Goal: Task Accomplishment & Management: Manage account settings

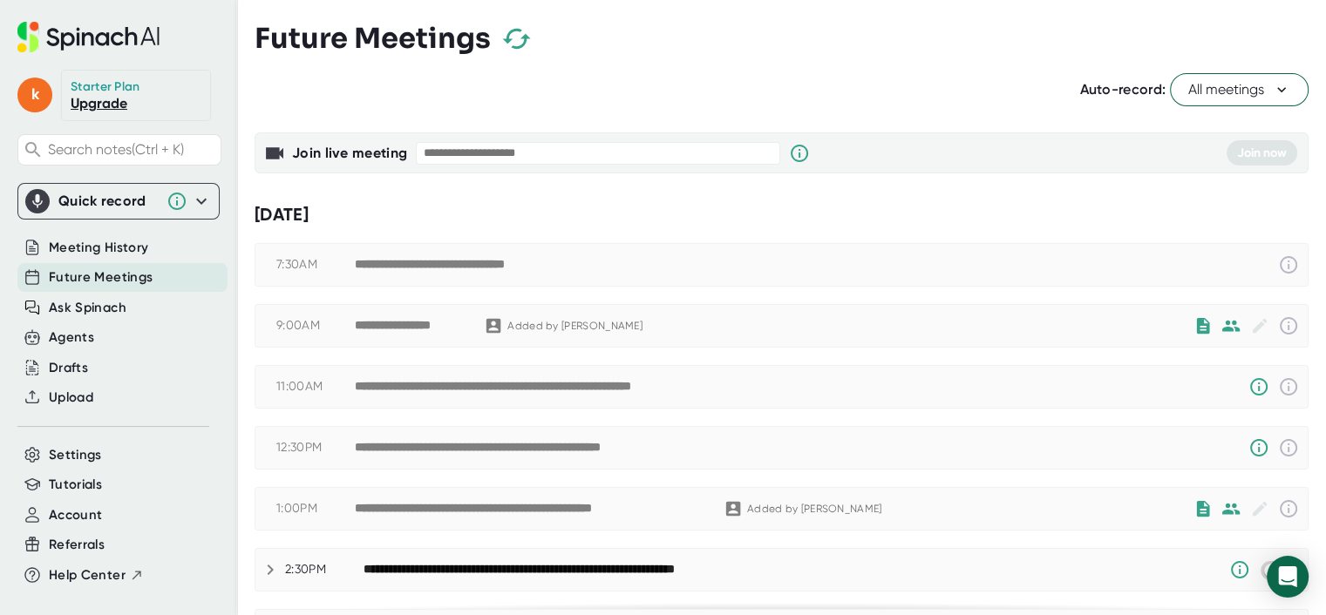
click at [139, 272] on span "Future Meetings" at bounding box center [101, 278] width 104 height 20
click at [84, 278] on span "Future Meetings" at bounding box center [101, 278] width 104 height 20
click at [144, 32] on icon at bounding box center [88, 37] width 142 height 31
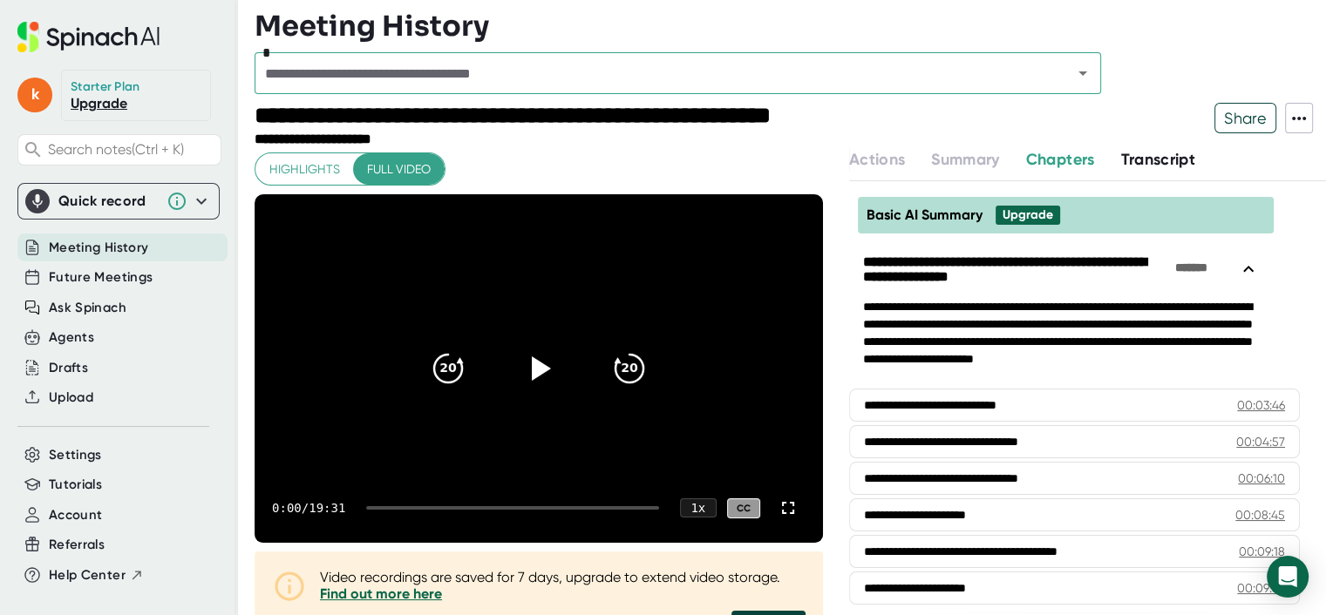
click at [121, 238] on span "Meeting History" at bounding box center [98, 248] width 99 height 20
click at [81, 452] on span "Settings" at bounding box center [75, 455] width 53 height 20
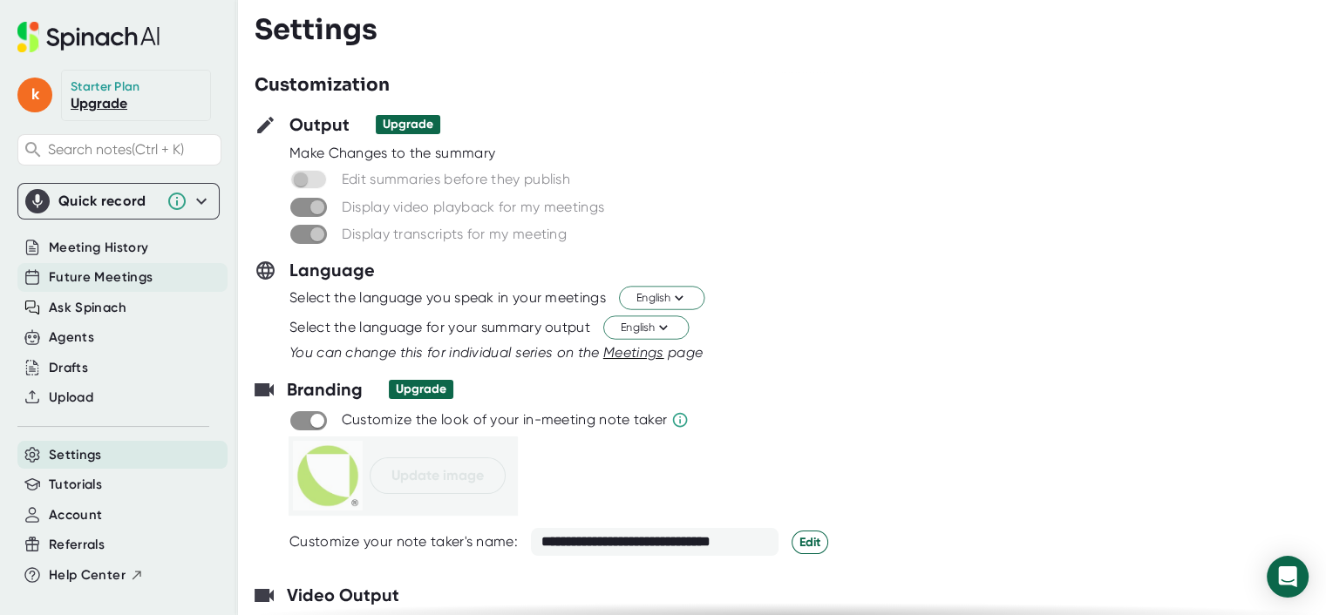
click at [109, 271] on span "Future Meetings" at bounding box center [101, 278] width 104 height 20
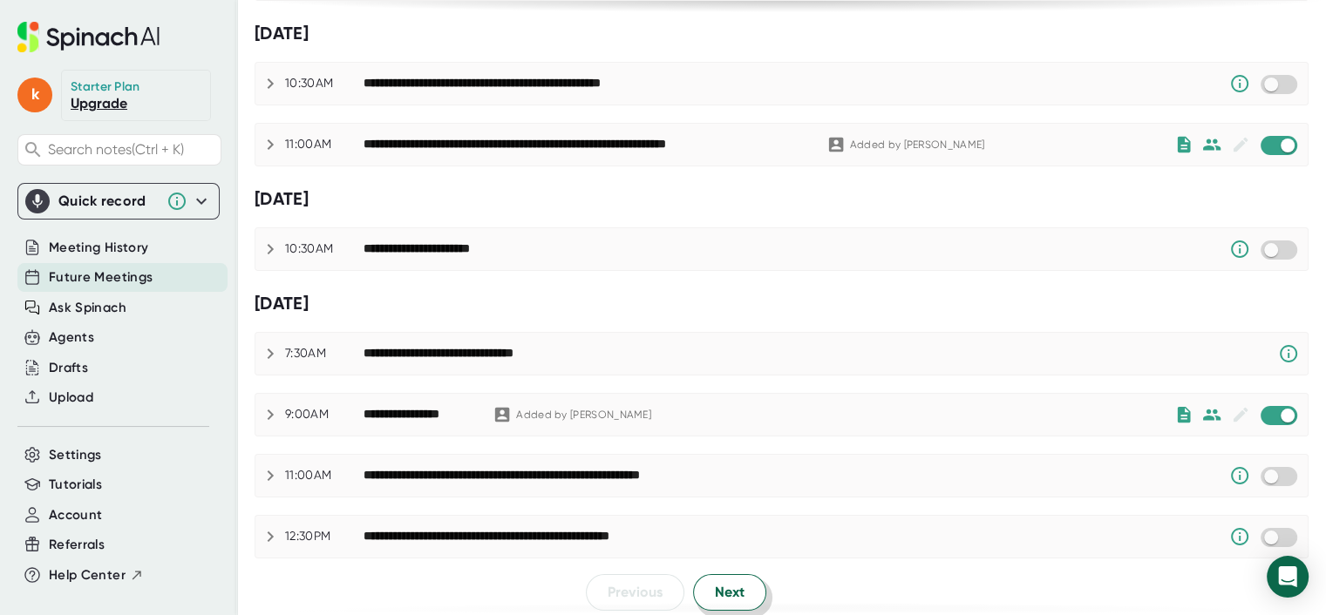
click at [738, 582] on span "Next" at bounding box center [730, 592] width 30 height 21
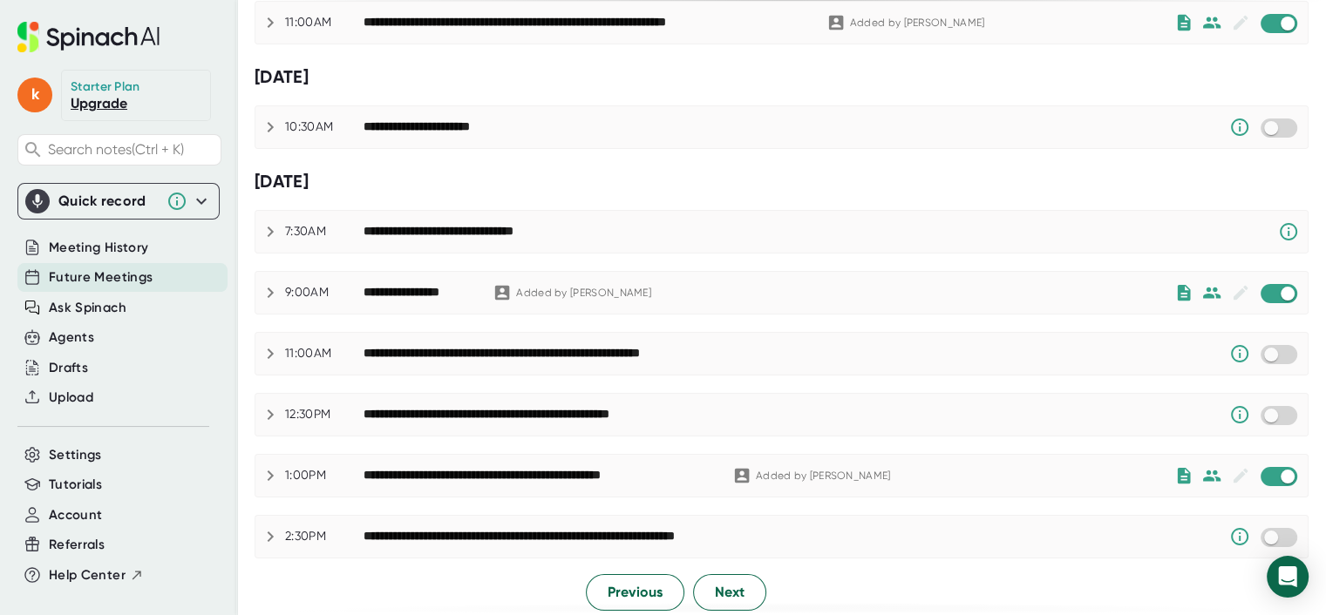
scroll to position [1105, 0]
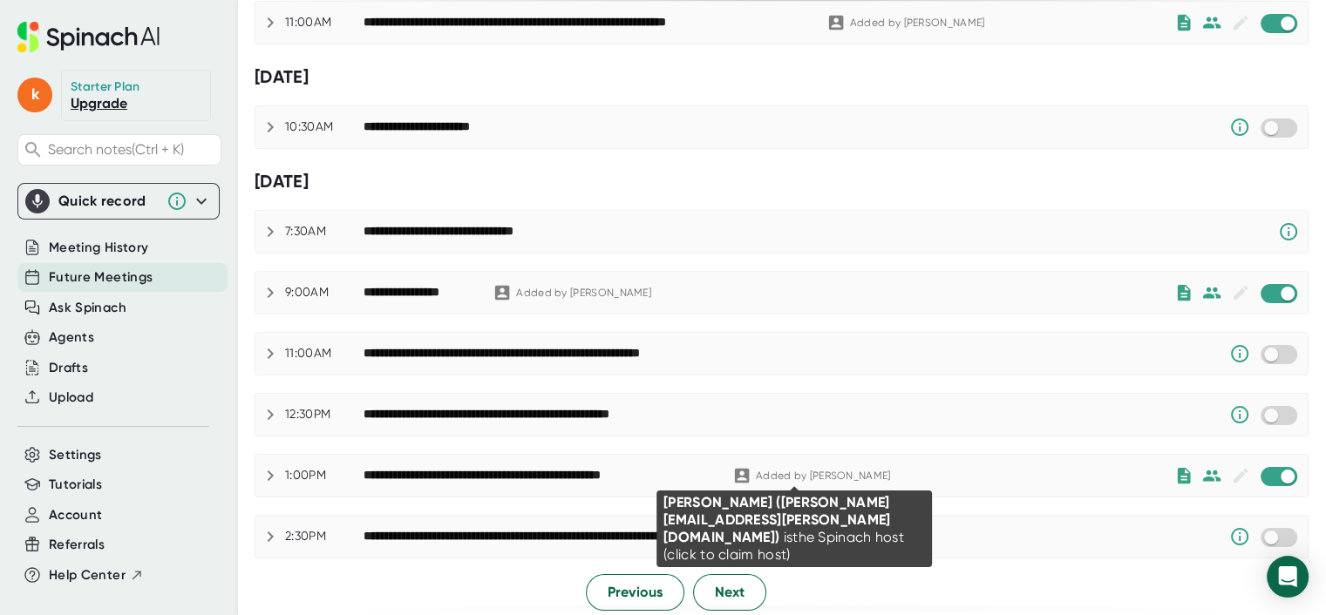
click at [804, 471] on div "Added by [PERSON_NAME]" at bounding box center [823, 476] width 135 height 13
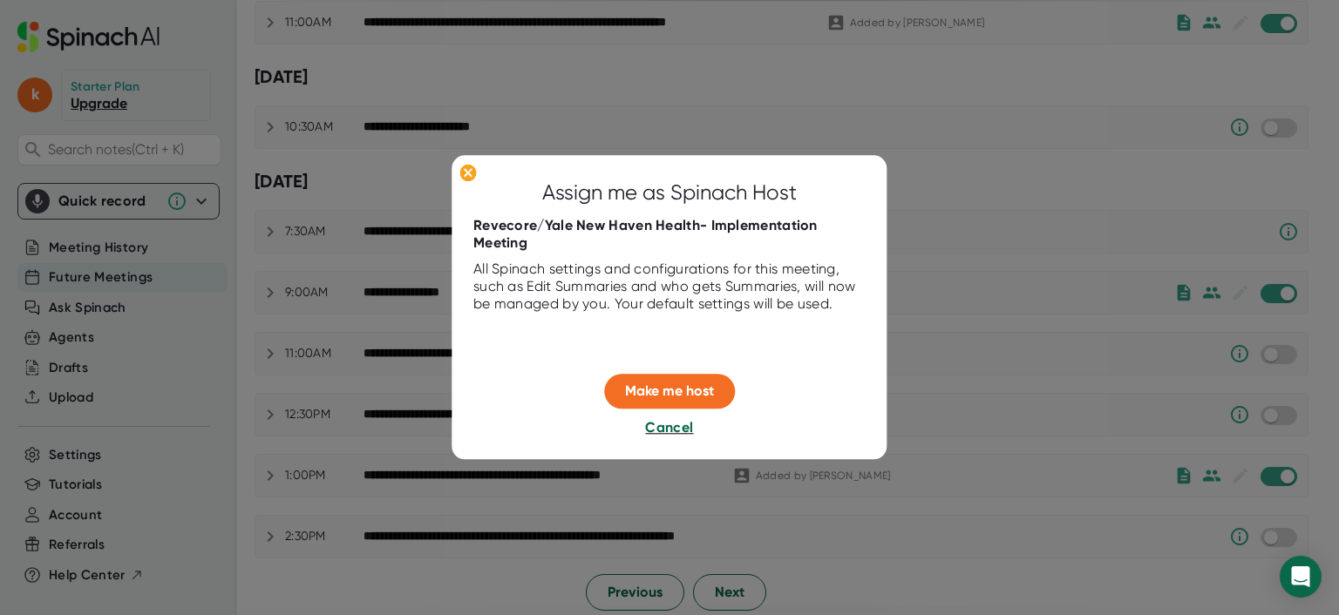
click at [666, 425] on span "Cancel" at bounding box center [669, 427] width 48 height 17
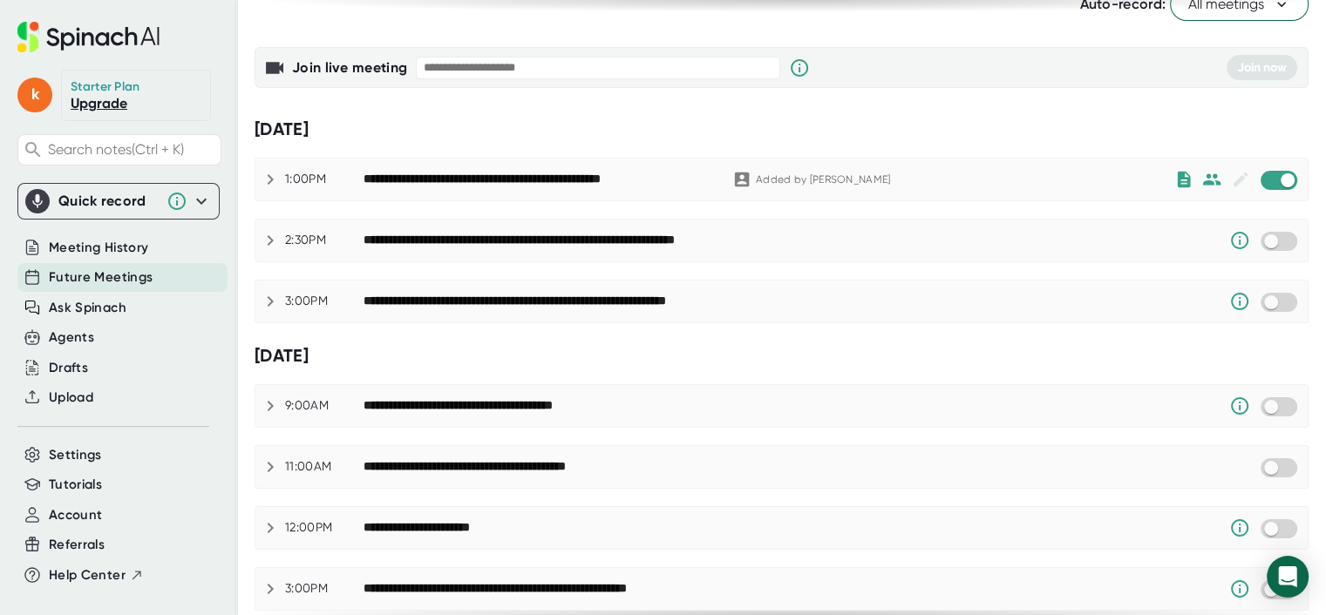
scroll to position [0, 0]
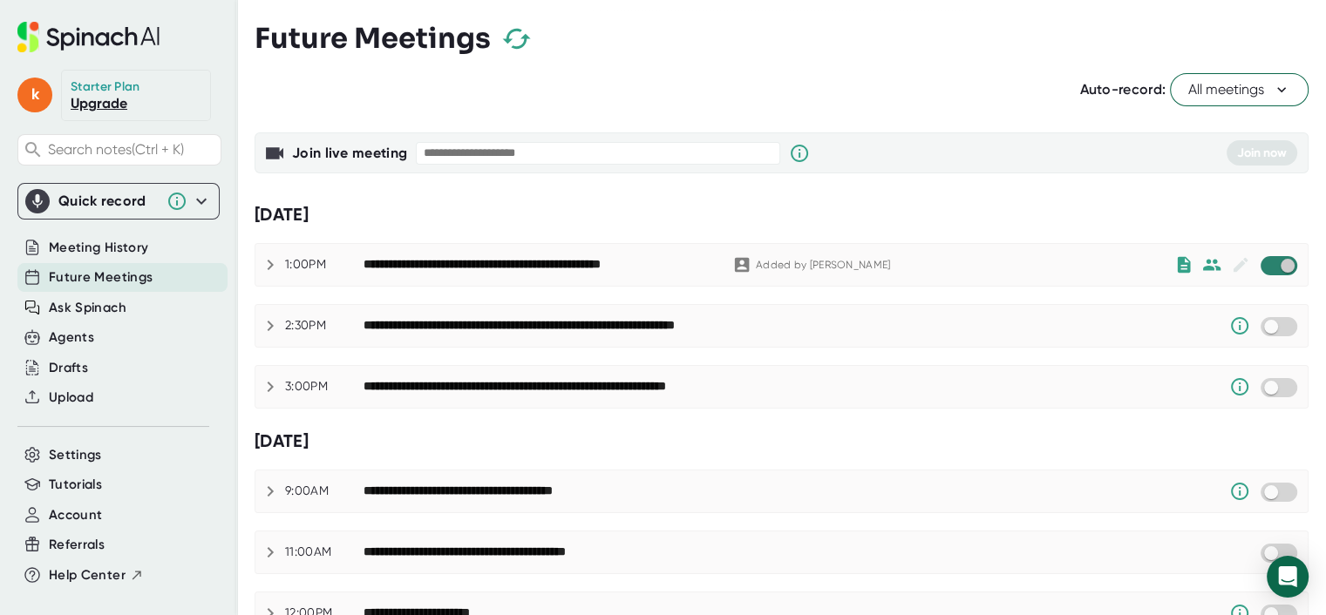
click at [1262, 262] on input "checkbox" at bounding box center [1287, 266] width 50 height 16
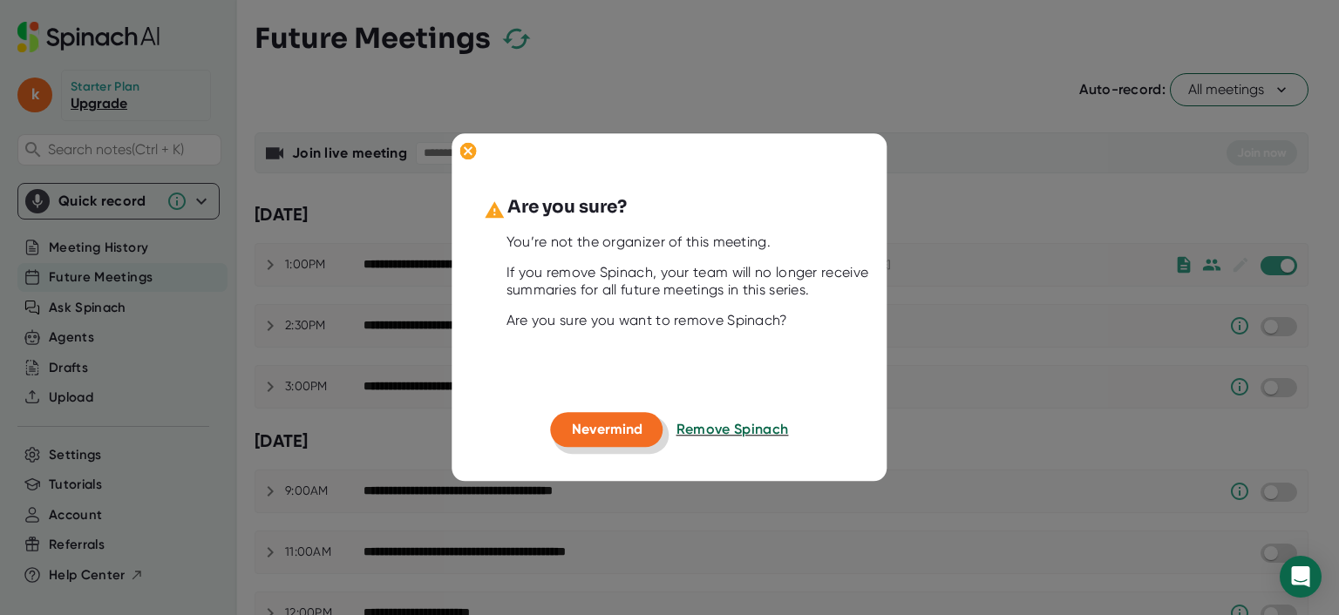
click at [609, 431] on span "Nevermind" at bounding box center [607, 429] width 71 height 17
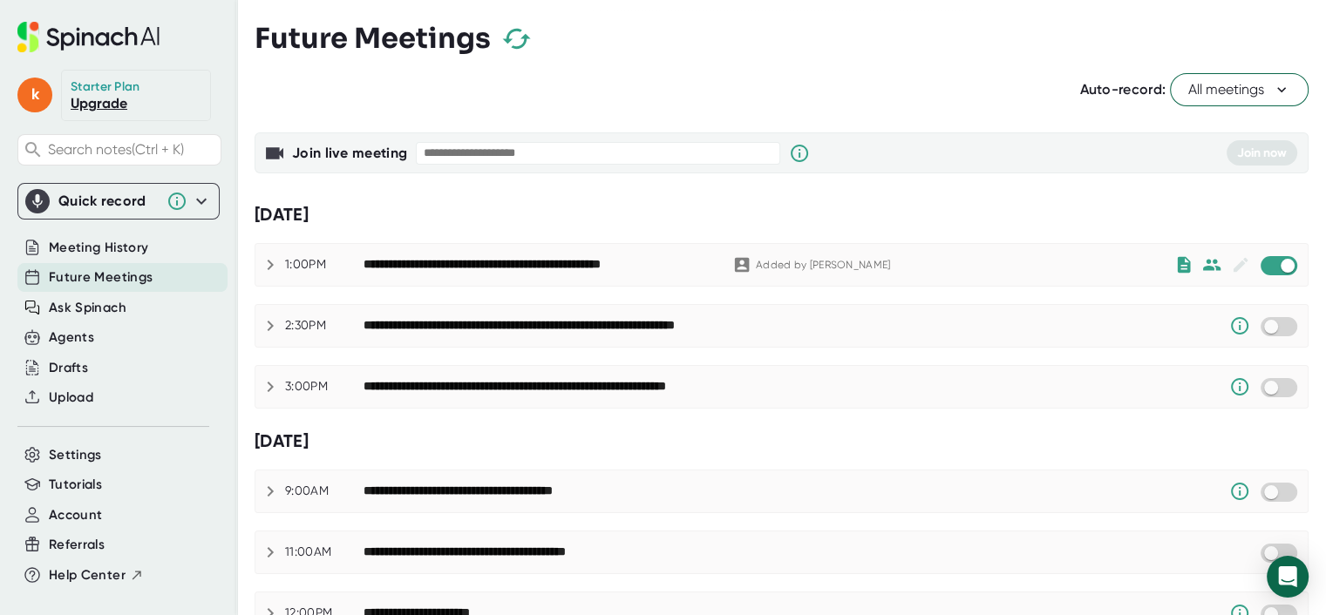
click at [806, 259] on div "Added by [PERSON_NAME]" at bounding box center [823, 265] width 135 height 13
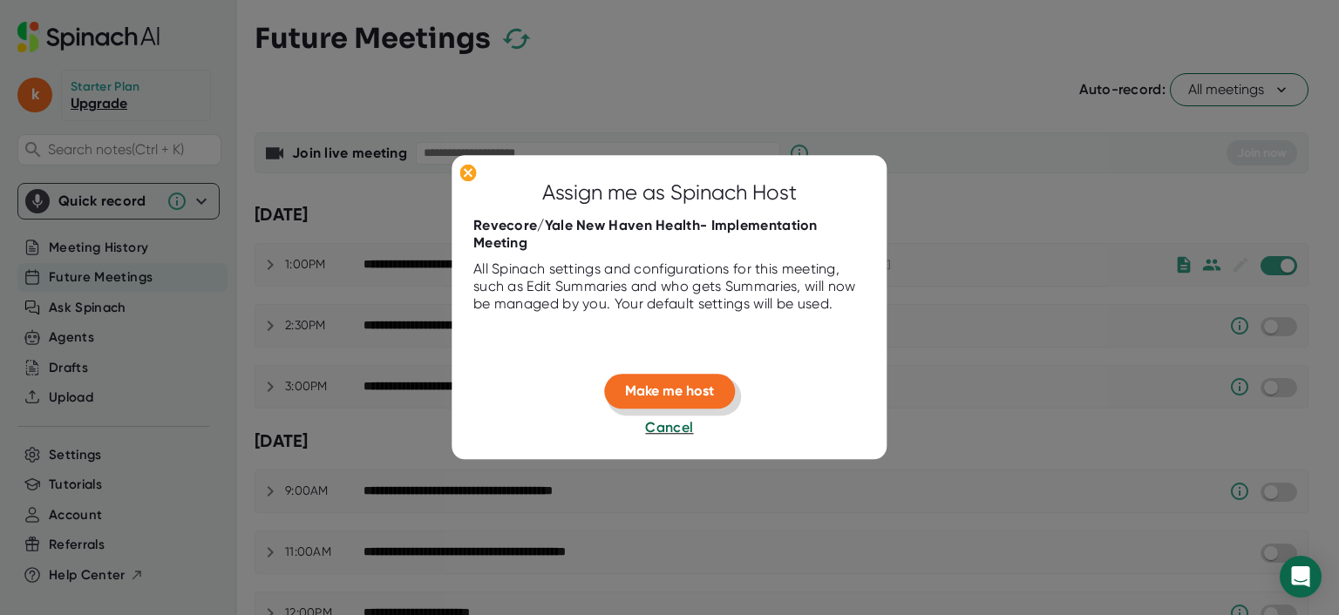
click at [683, 384] on span "Make me host" at bounding box center [669, 391] width 89 height 17
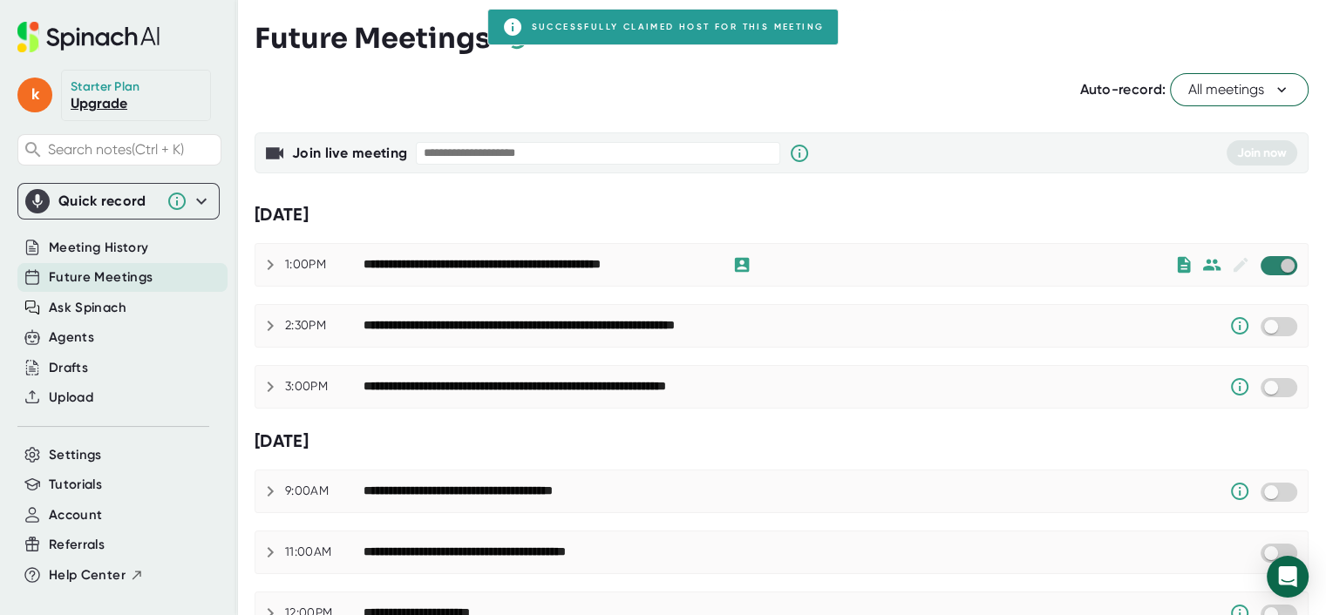
click at [1262, 261] on input "checkbox" at bounding box center [1287, 266] width 50 height 16
checkbox input "true"
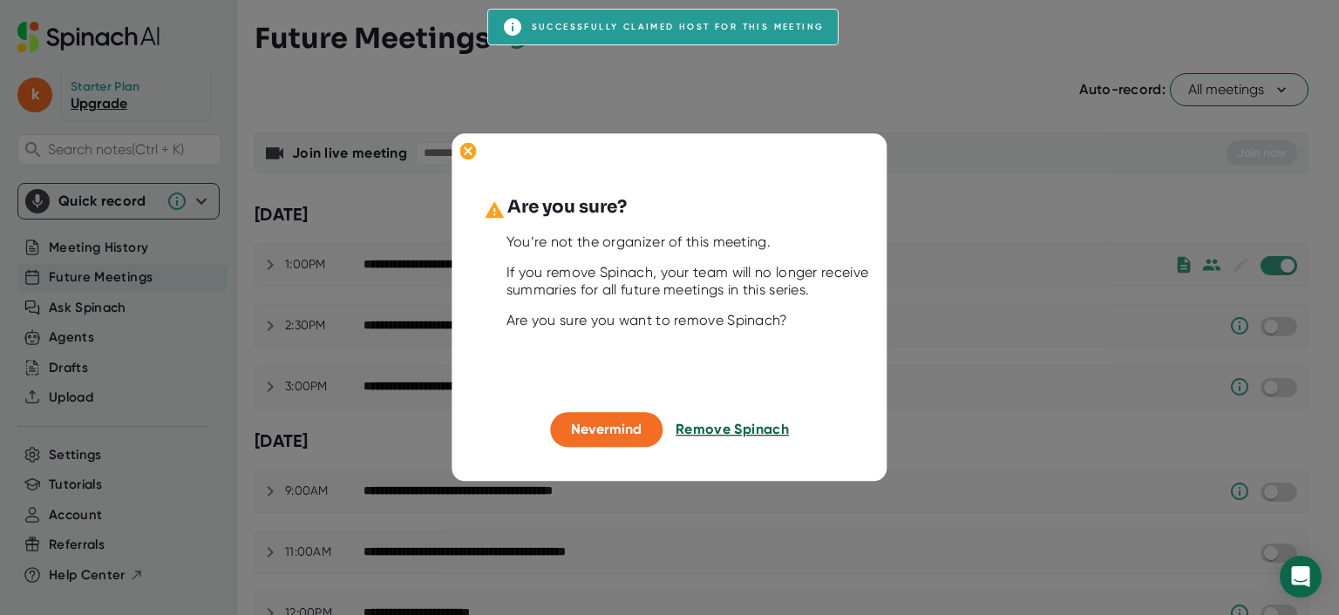
click at [733, 431] on span "Remove Spinach" at bounding box center [731, 429] width 113 height 17
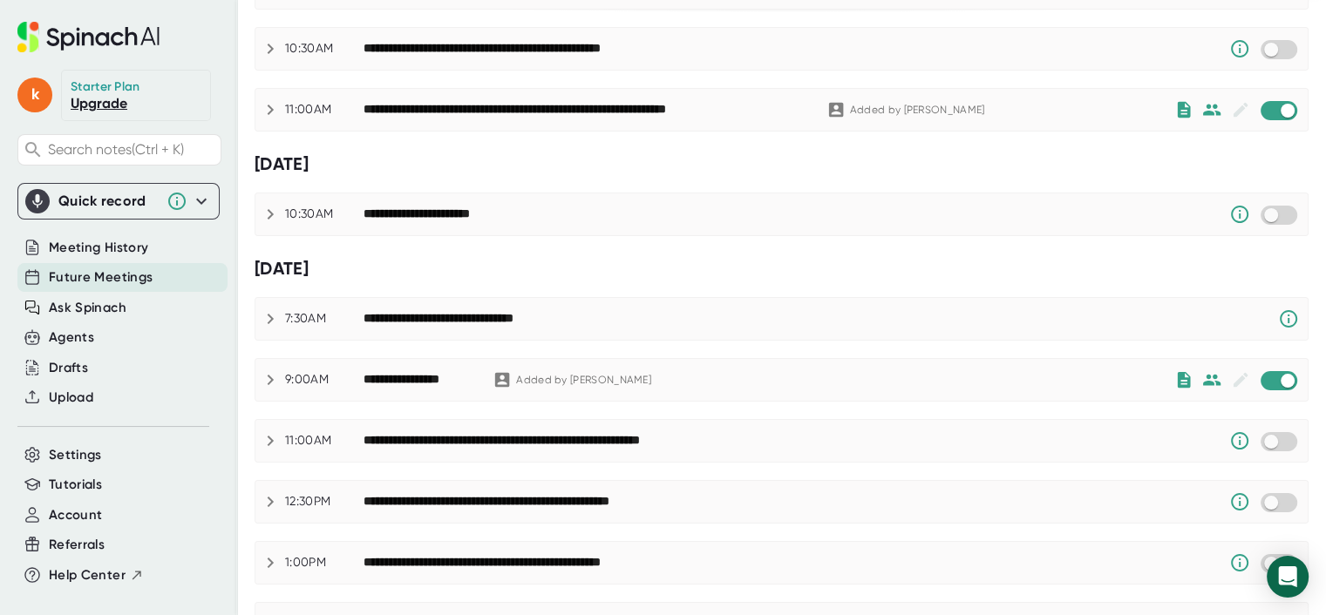
scroll to position [1105, 0]
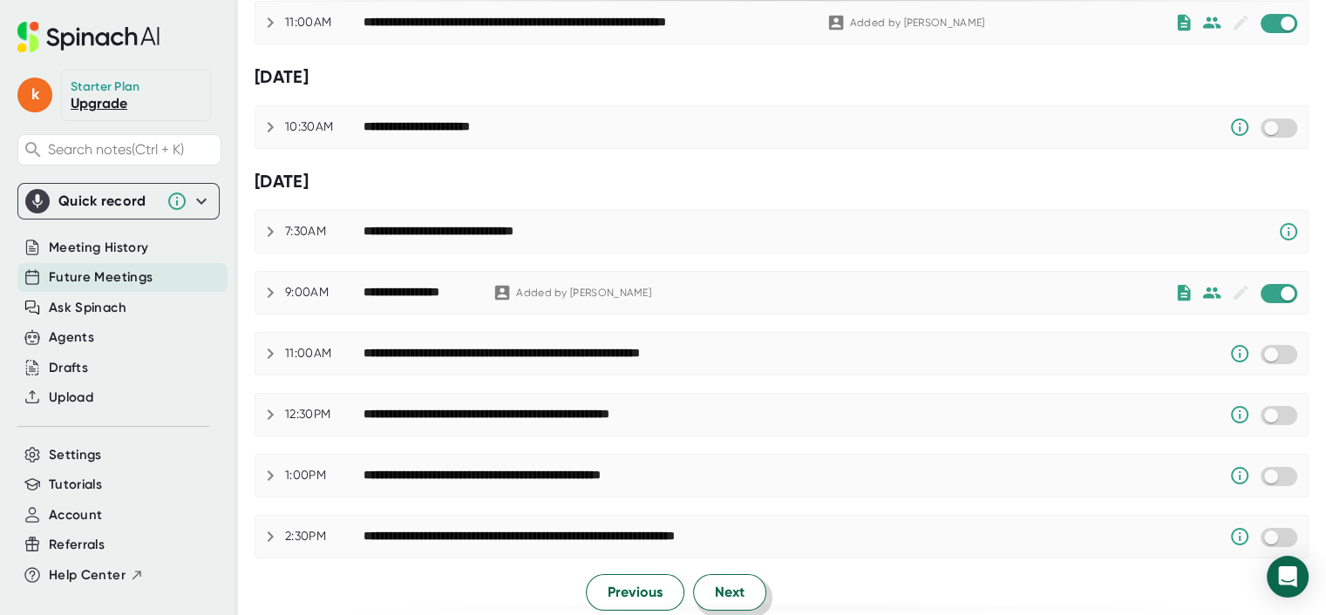
click at [725, 582] on span "Next" at bounding box center [730, 592] width 30 height 21
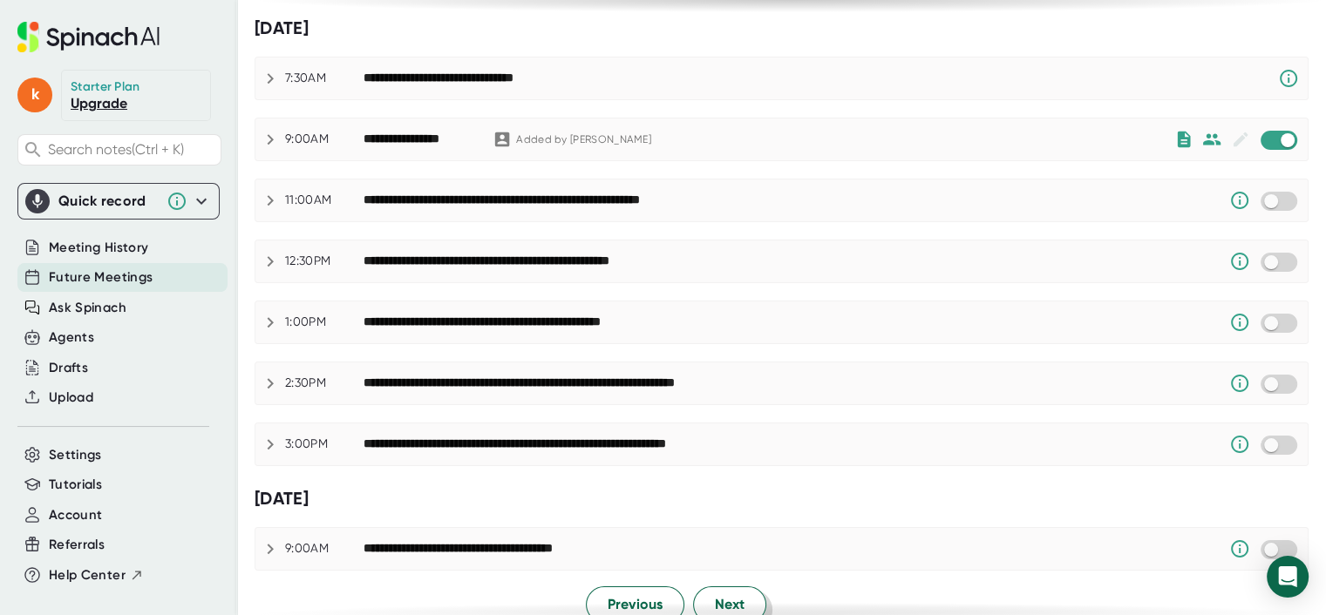
scroll to position [1149, 0]
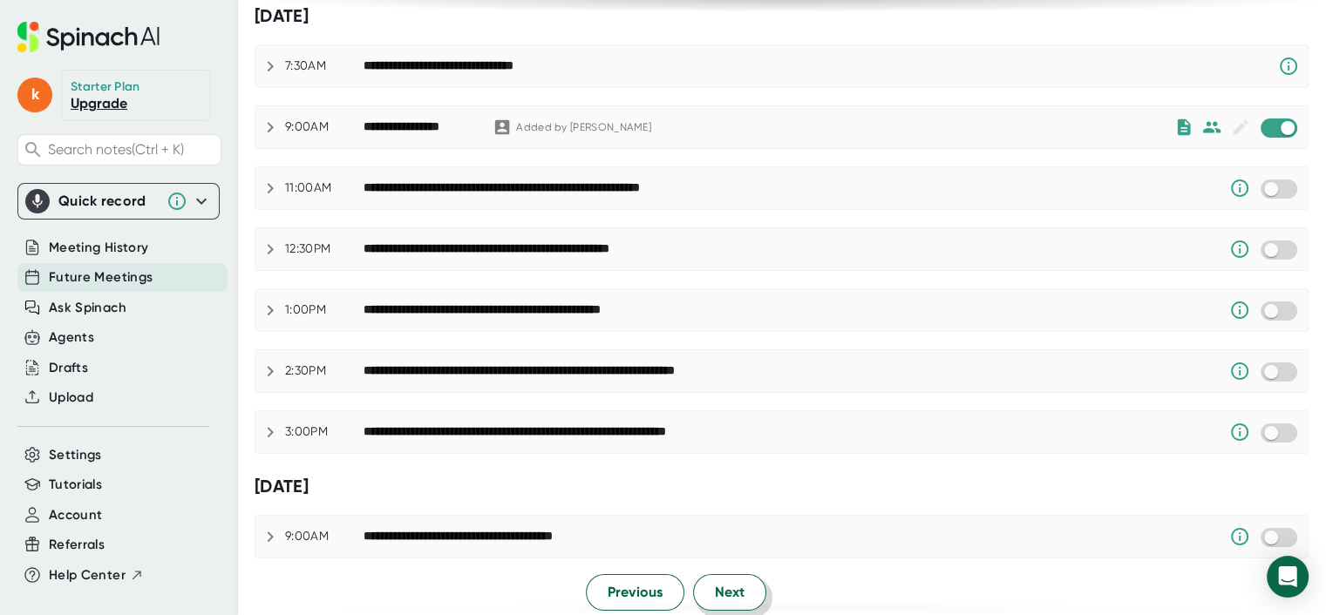
click at [732, 594] on span "Next" at bounding box center [730, 592] width 30 height 21
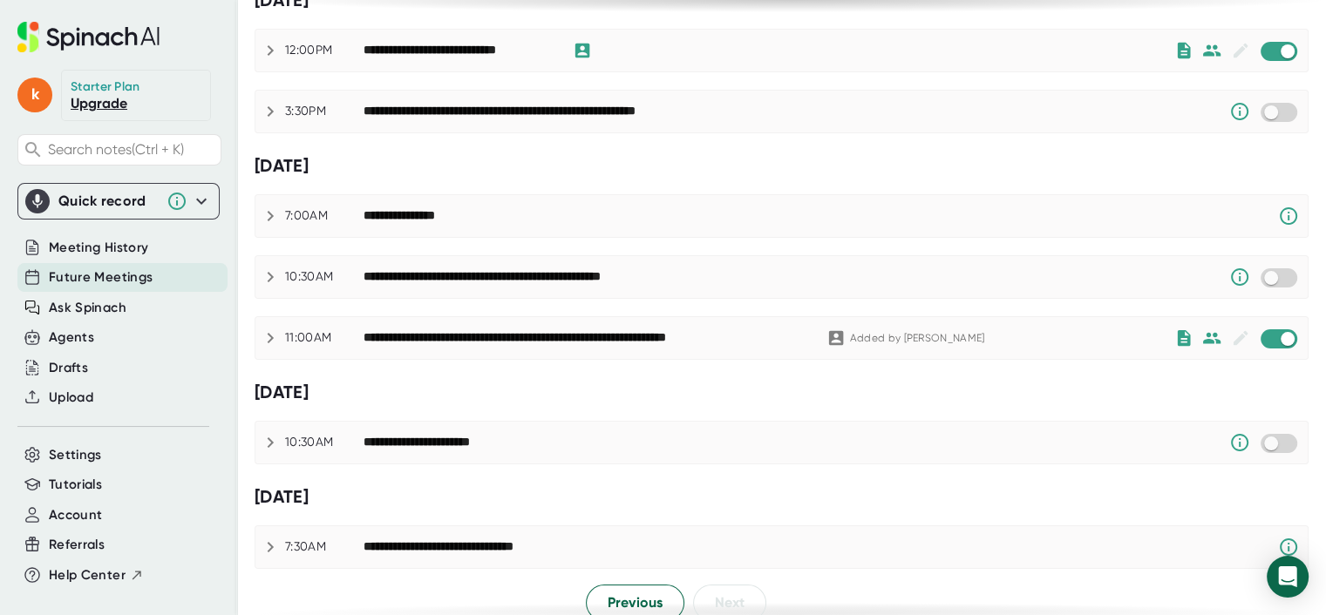
scroll to position [394, 0]
